Goal: Task Accomplishment & Management: Complete application form

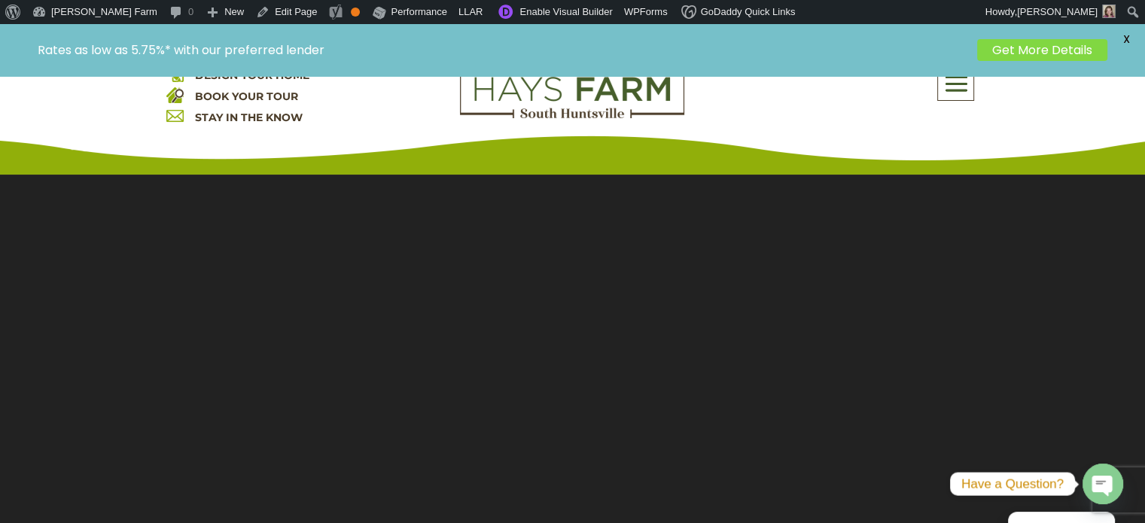
click at [946, 96] on span at bounding box center [955, 83] width 35 height 35
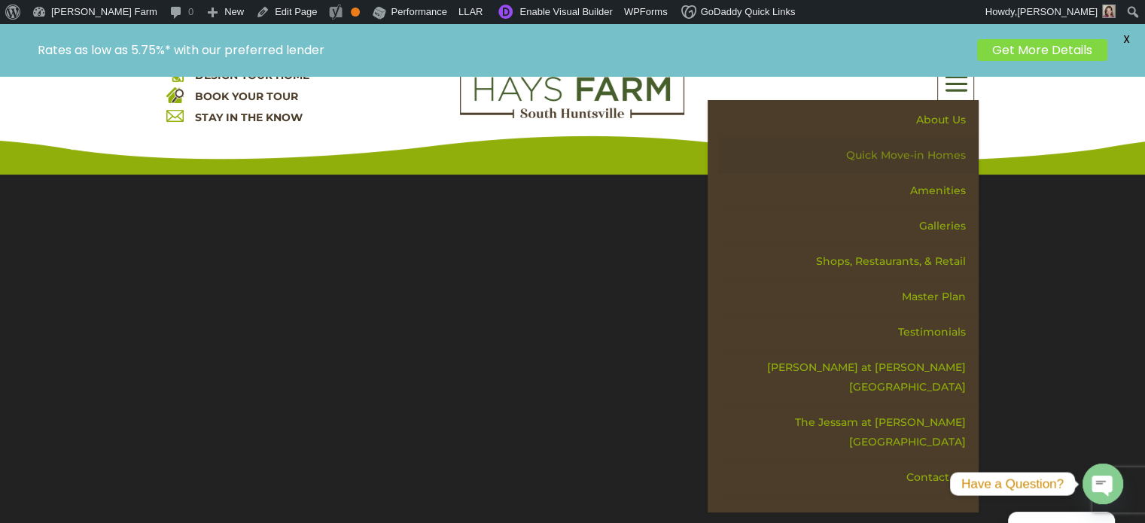
click at [912, 156] on link "Quick Move-in Homes" at bounding box center [848, 155] width 260 height 35
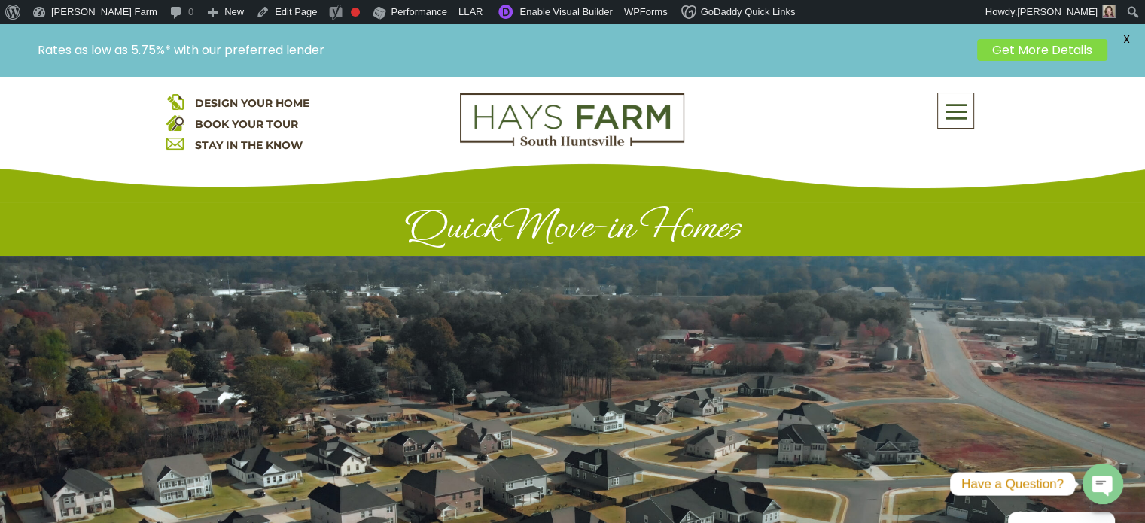
click at [948, 118] on span at bounding box center [955, 112] width 35 height 35
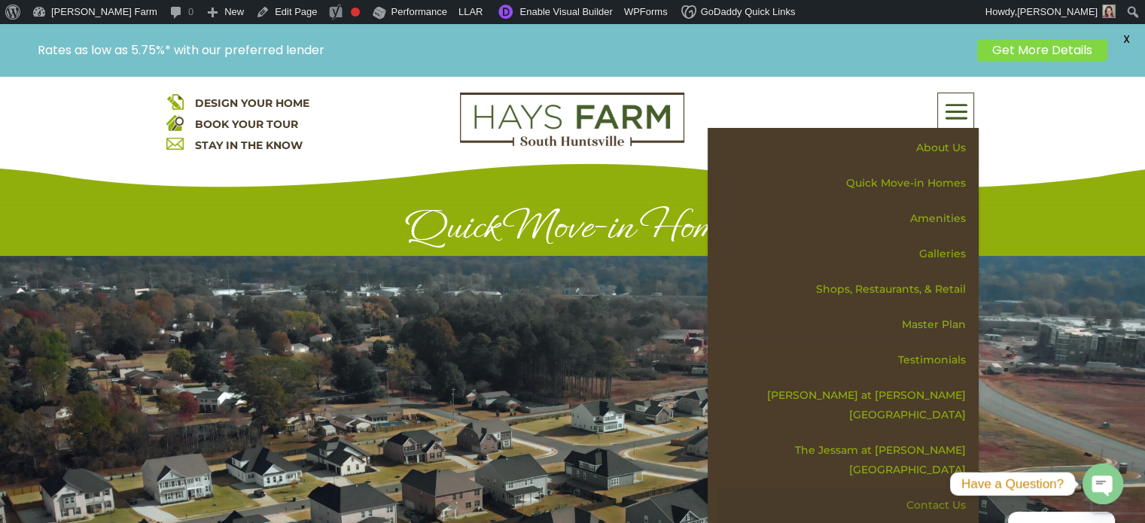
click at [912, 488] on link "Contact Us" at bounding box center [848, 505] width 260 height 35
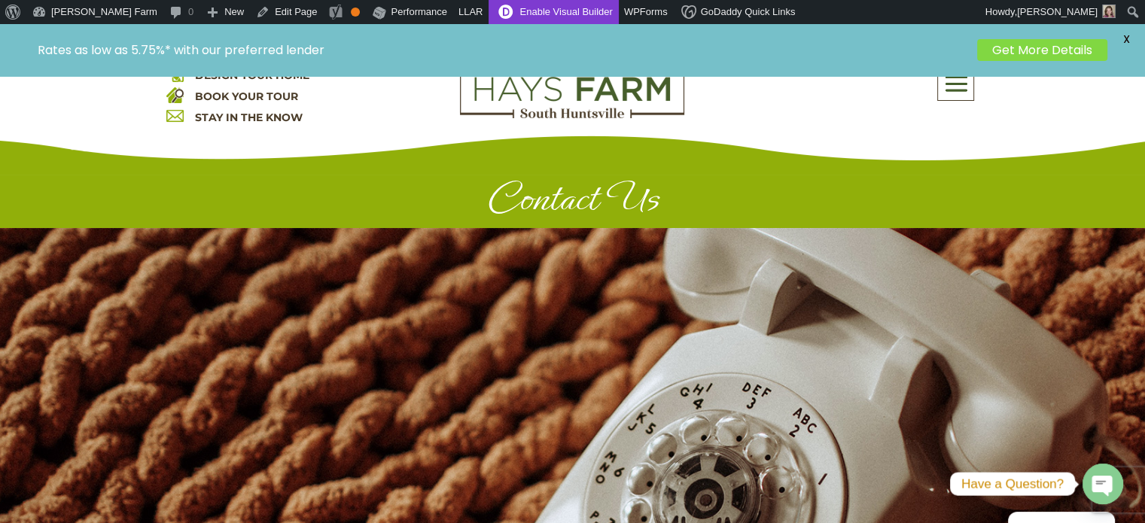
click at [490, 13] on link "Enable Visual Builder" at bounding box center [552, 12] width 129 height 24
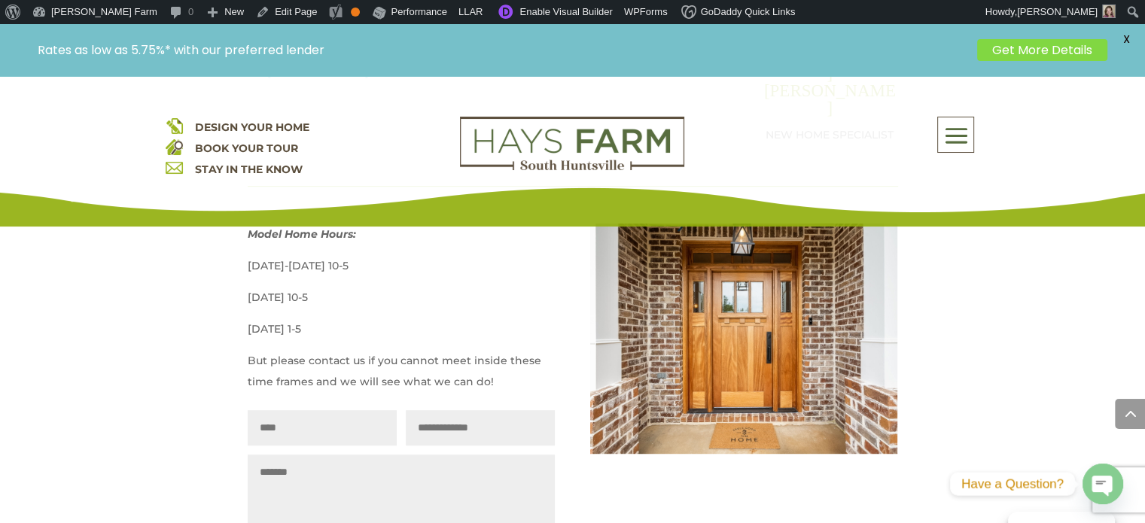
click at [315, 410] on input "Name" at bounding box center [322, 427] width 149 height 35
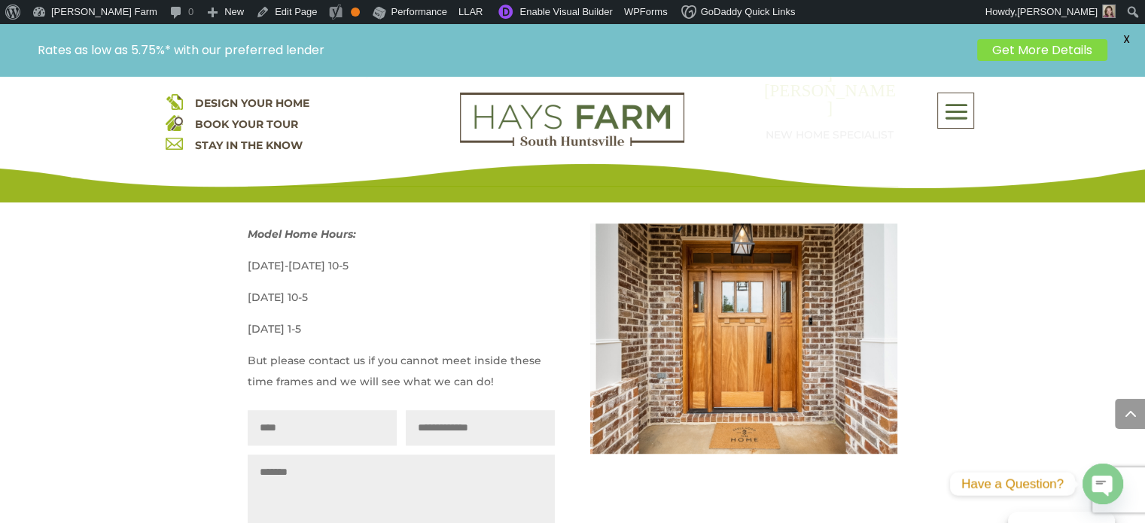
type input "**********"
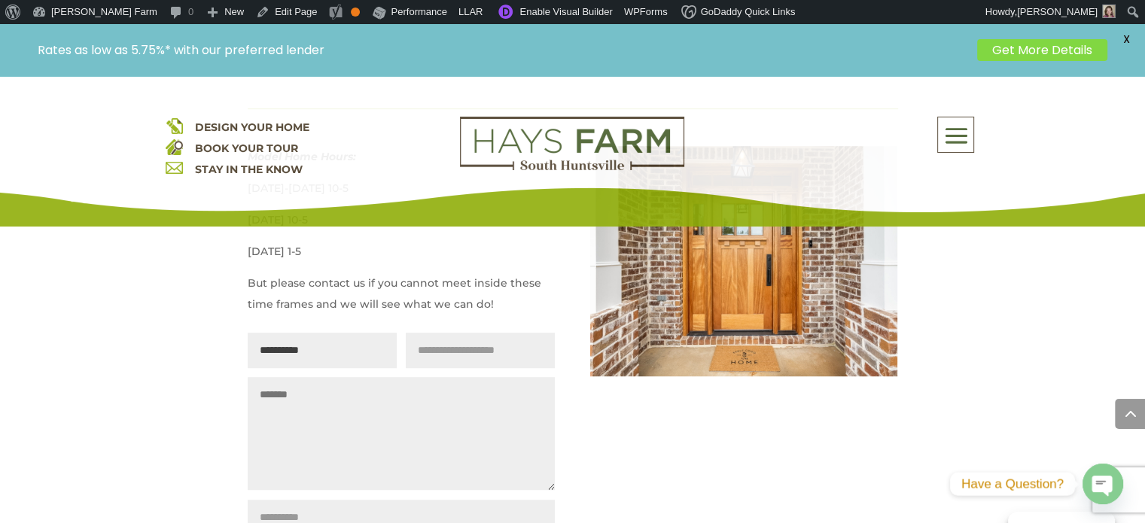
scroll to position [978, 0]
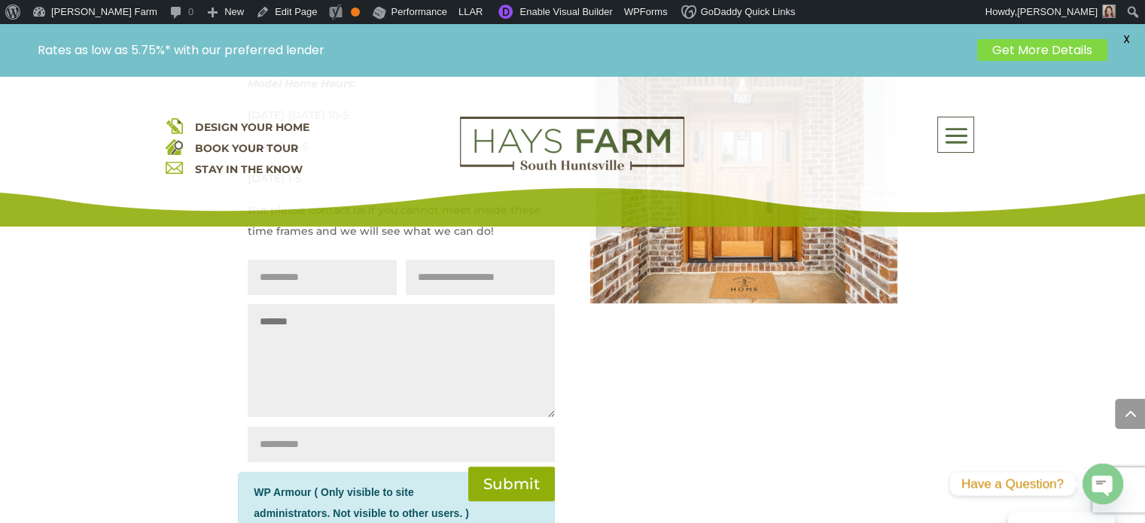
click at [316, 304] on textarea "Message" at bounding box center [401, 360] width 307 height 113
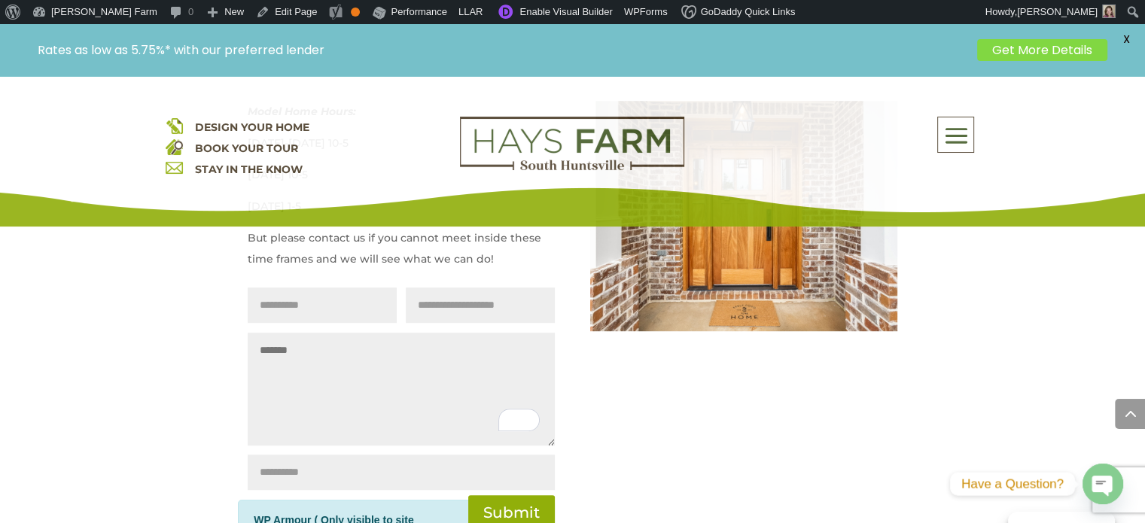
click at [332, 333] on textarea "Message" at bounding box center [401, 389] width 307 height 113
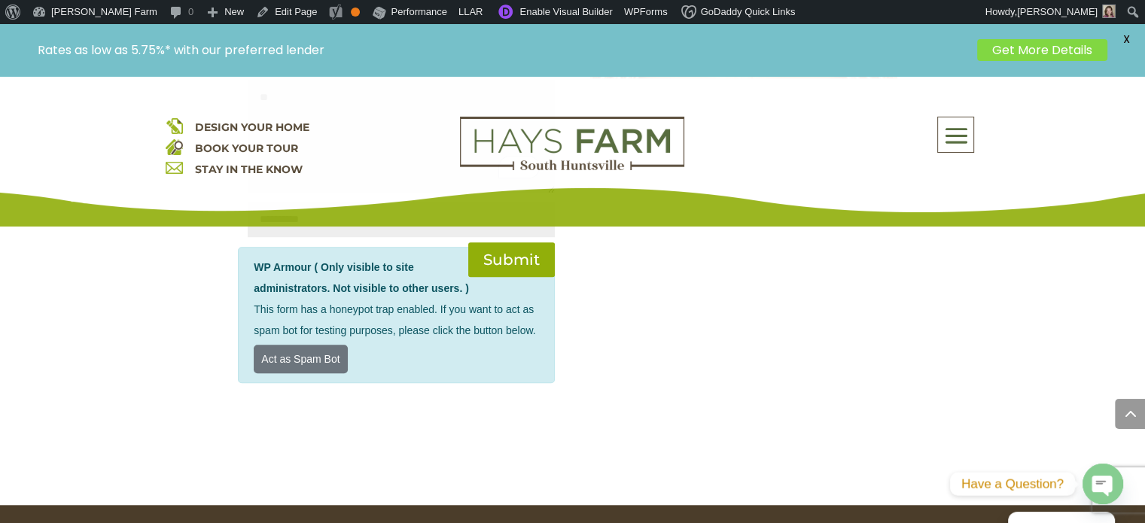
scroll to position [1280, 0]
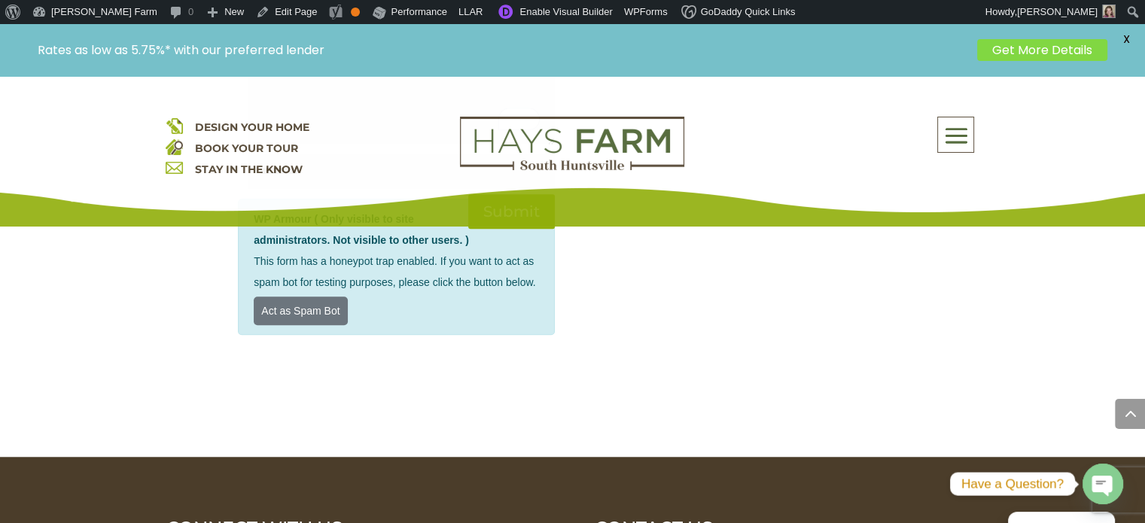
type textarea "**"
click at [682, 312] on div "**********" at bounding box center [573, 77] width 650 height 555
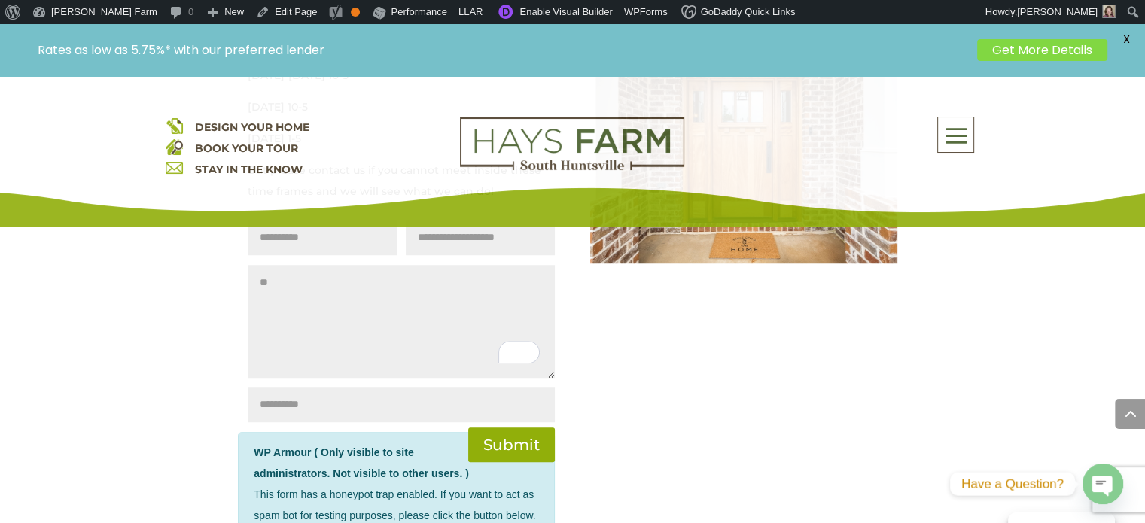
scroll to position [1054, 0]
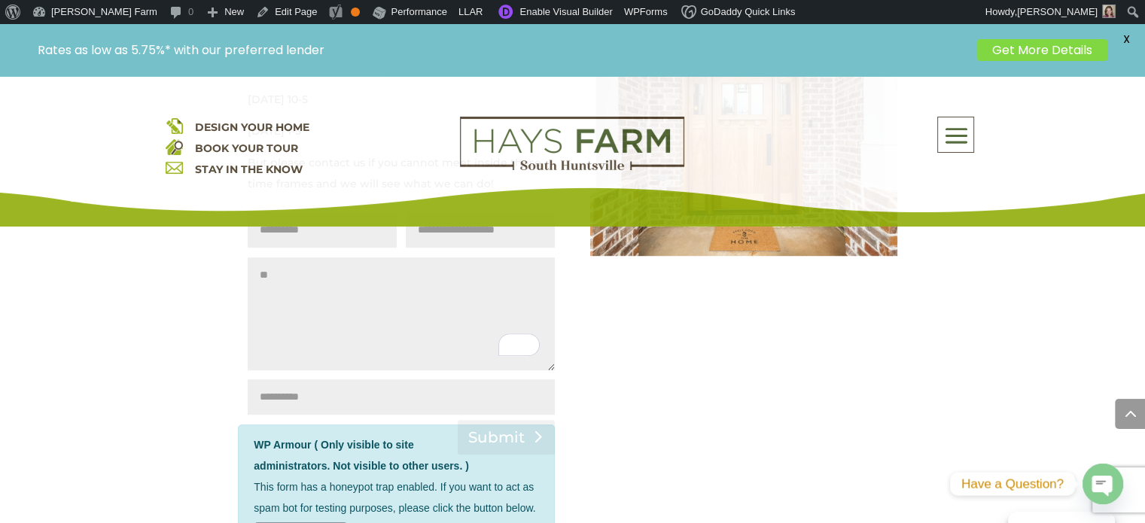
click at [506, 420] on button "Submit" at bounding box center [506, 437] width 97 height 35
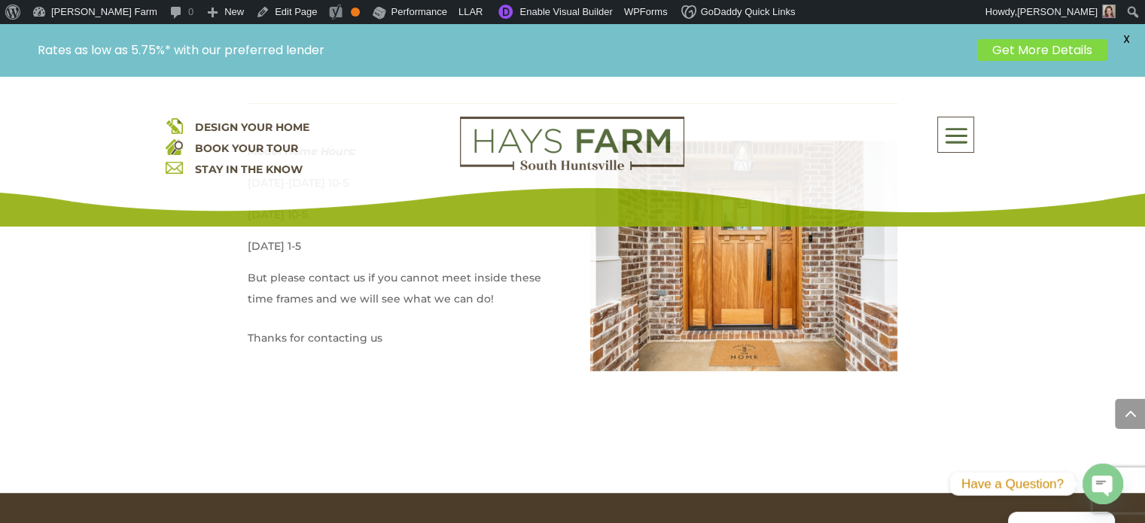
scroll to position [753, 0]
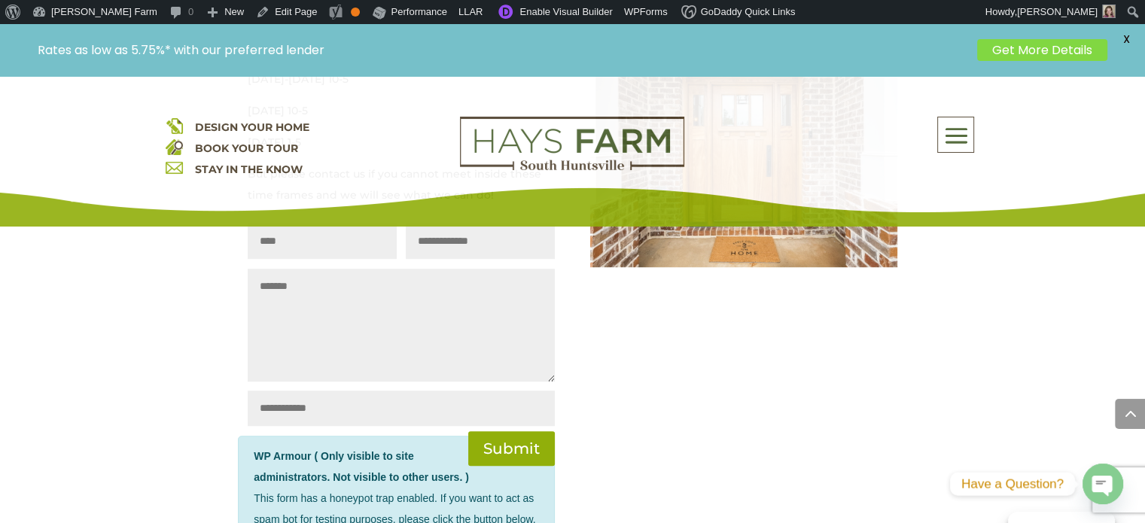
scroll to position [1129, 0]
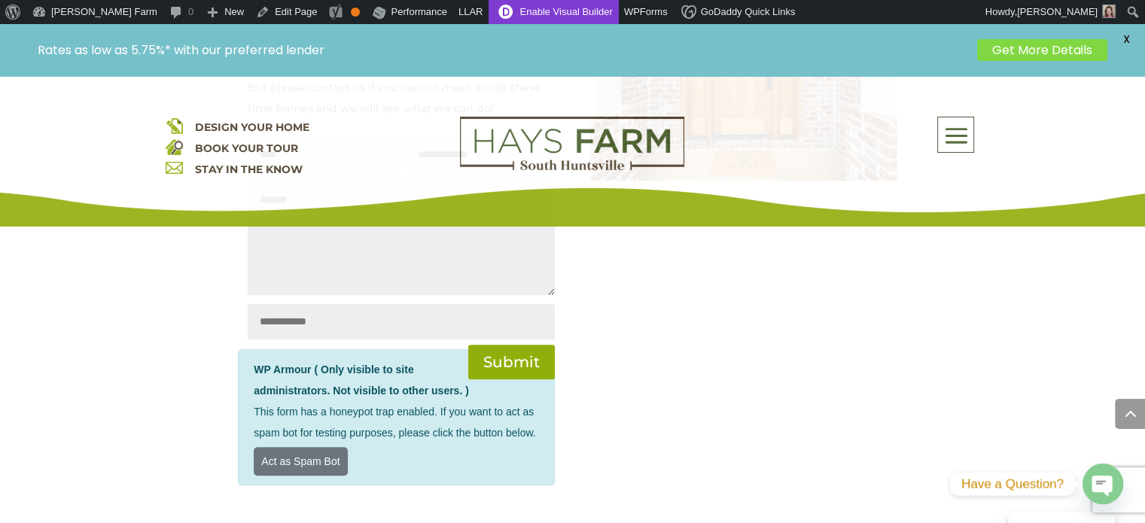
click at [497, 11] on link "Enable Visual Builder" at bounding box center [552, 12] width 129 height 24
